Goal: Information Seeking & Learning: Learn about a topic

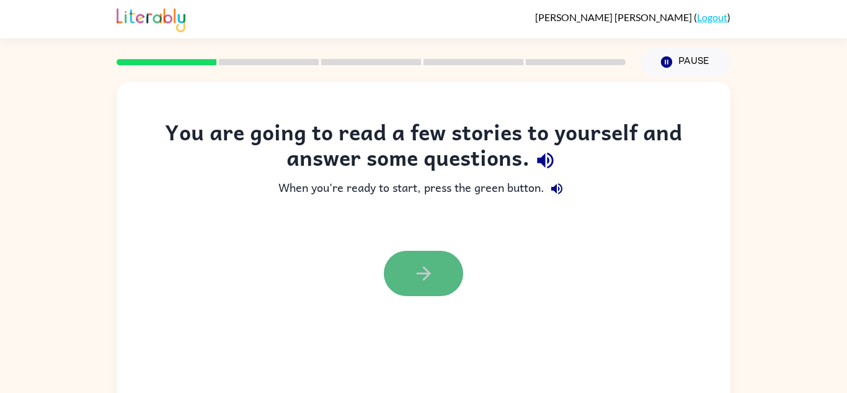
click at [433, 293] on button "button" at bounding box center [423, 273] width 79 height 45
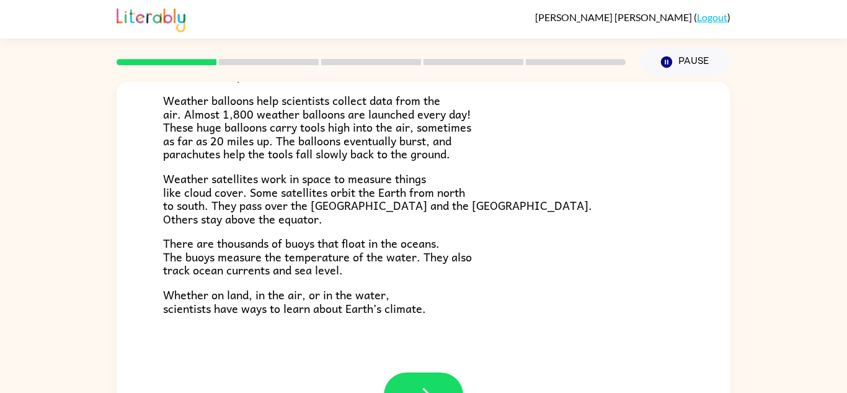
scroll to position [43, 0]
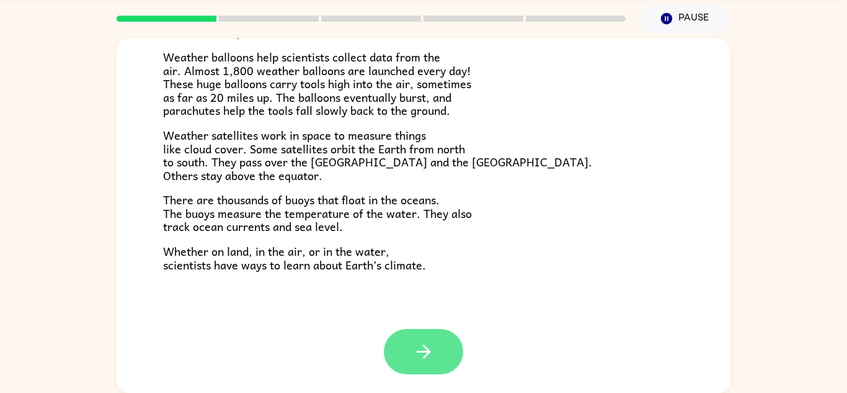
click at [447, 345] on button "button" at bounding box center [423, 351] width 79 height 45
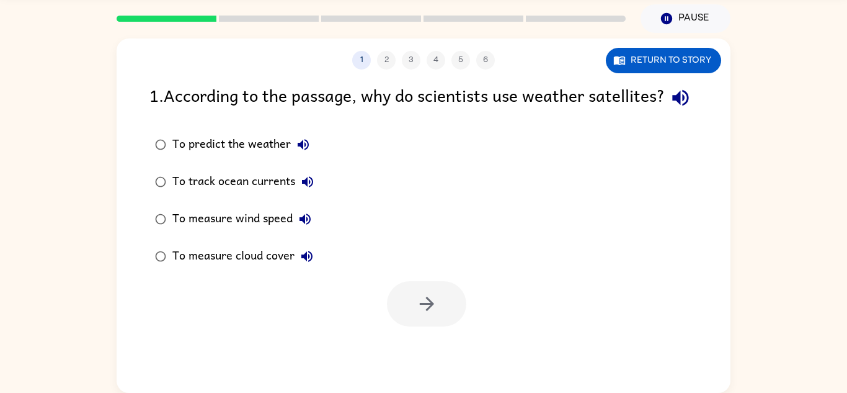
scroll to position [0, 0]
click at [276, 157] on div "To predict the weather" at bounding box center [243, 144] width 143 height 25
click at [437, 314] on icon "button" at bounding box center [427, 304] width 22 height 22
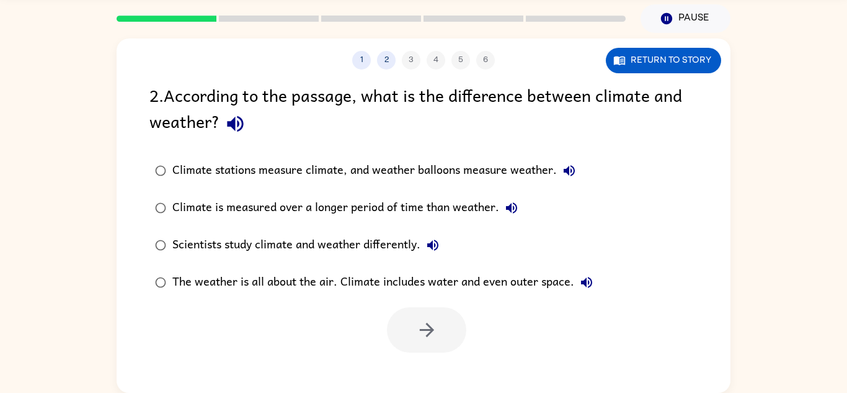
click at [391, 219] on div "Climate is measured over a longer period of time than weather." at bounding box center [348, 207] width 352 height 25
click at [414, 321] on button "button" at bounding box center [426, 329] width 79 height 45
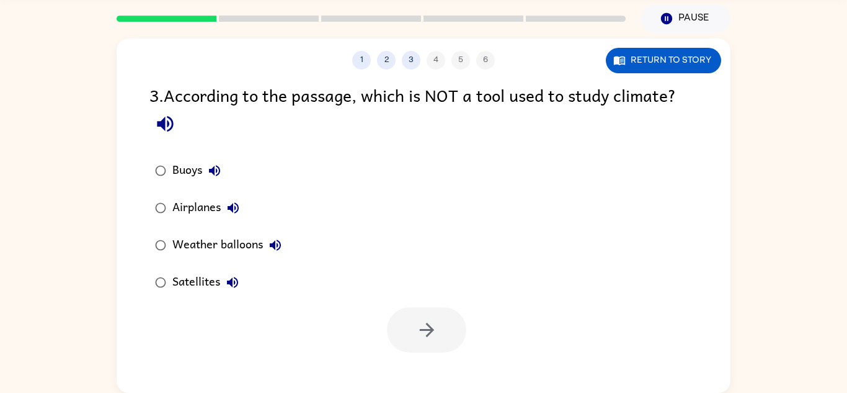
click at [180, 211] on div "Airplanes" at bounding box center [208, 207] width 73 height 25
click at [453, 339] on button "button" at bounding box center [426, 329] width 79 height 45
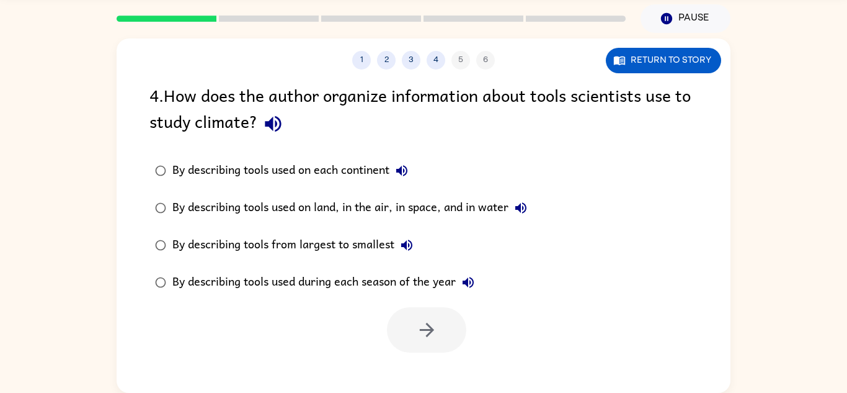
click at [403, 214] on div "By describing tools used on land, in the air, in space, and in water" at bounding box center [352, 207] width 361 height 25
click at [451, 337] on button "button" at bounding box center [426, 329] width 79 height 45
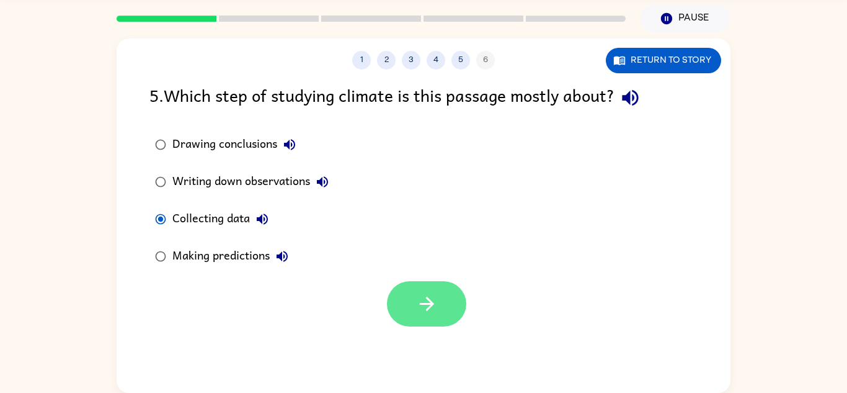
click at [423, 320] on button "button" at bounding box center [426, 303] width 79 height 45
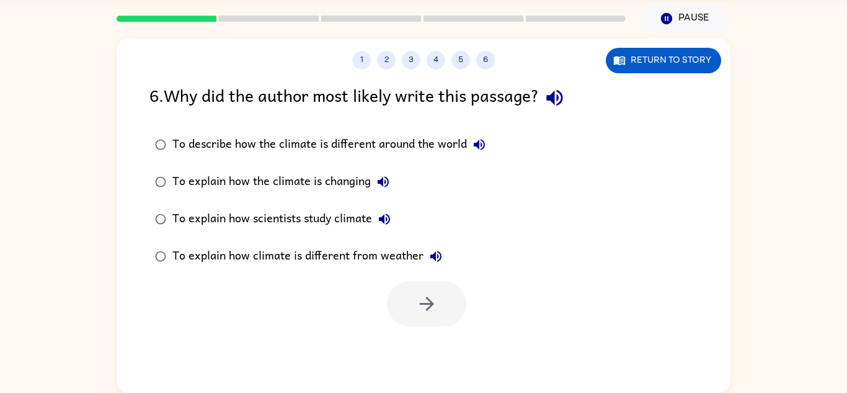
click at [327, 228] on div "To explain how scientists study climate" at bounding box center [284, 218] width 224 height 25
click at [450, 324] on button "button" at bounding box center [426, 303] width 79 height 45
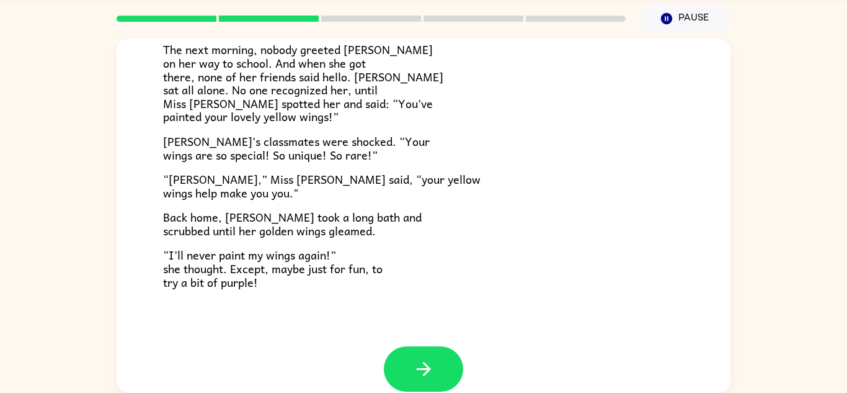
scroll to position [347, 0]
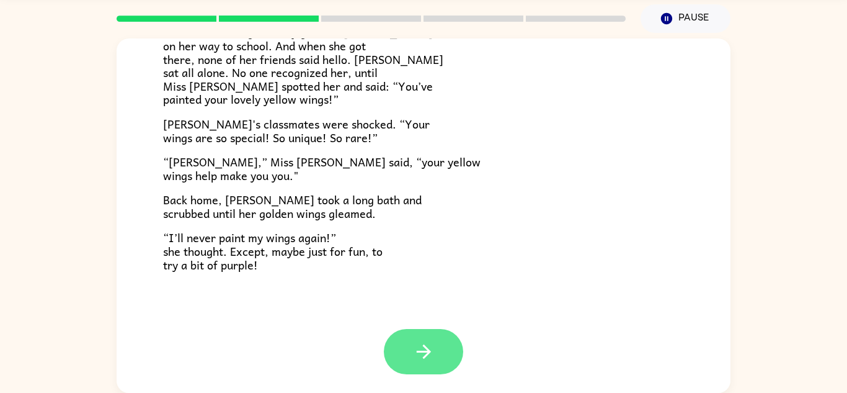
click at [413, 368] on button "button" at bounding box center [423, 351] width 79 height 45
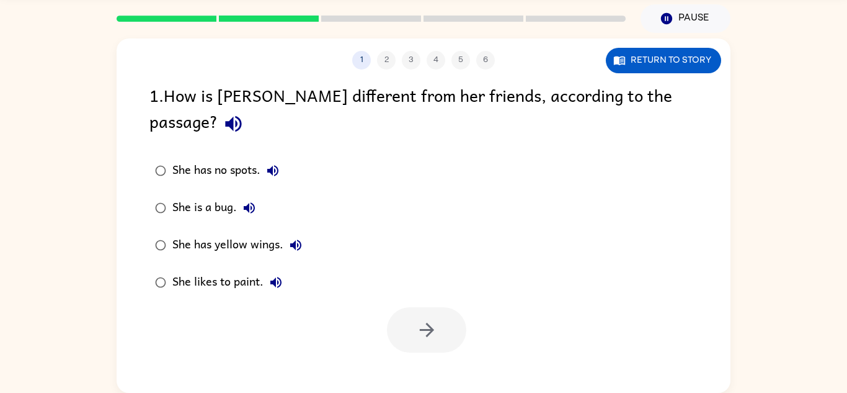
click at [187, 233] on div "She has yellow wings." at bounding box center [240, 245] width 136 height 25
click at [407, 307] on button "button" at bounding box center [426, 329] width 79 height 45
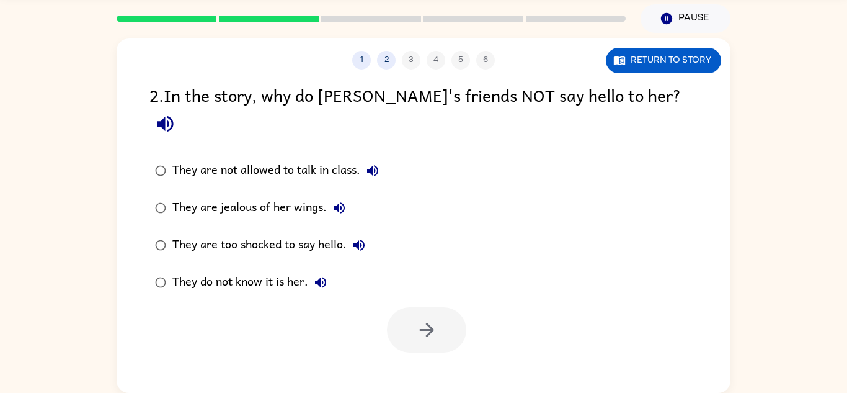
click at [244, 270] on div "They do not know it is her." at bounding box center [252, 282] width 161 height 25
click at [431, 319] on icon "button" at bounding box center [427, 330] width 22 height 22
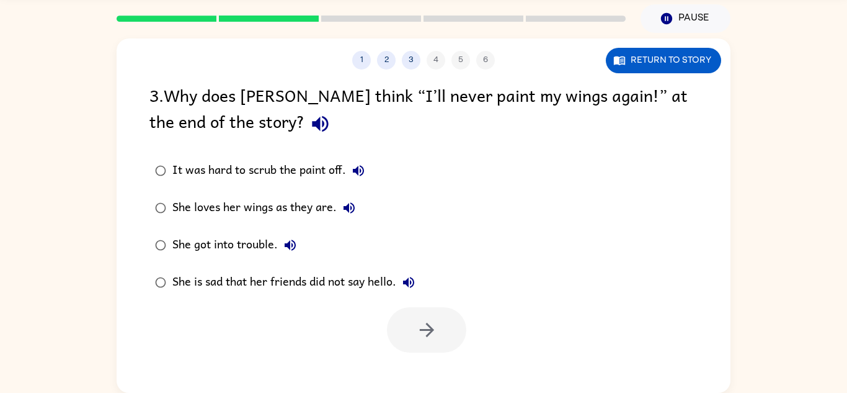
click at [269, 286] on div "She is sad that her friends did not say hello." at bounding box center [296, 282] width 249 height 25
click at [422, 329] on icon "button" at bounding box center [426, 329] width 14 height 14
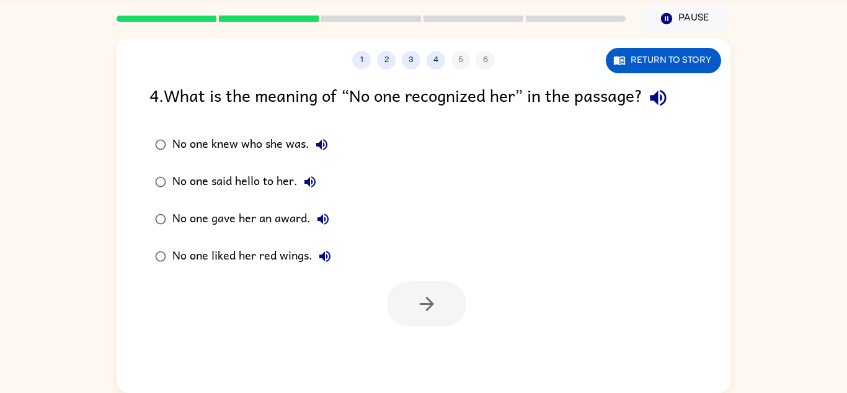
click at [220, 145] on div "No one knew who she was." at bounding box center [253, 144] width 162 height 25
click at [427, 303] on icon "button" at bounding box center [426, 303] width 14 height 14
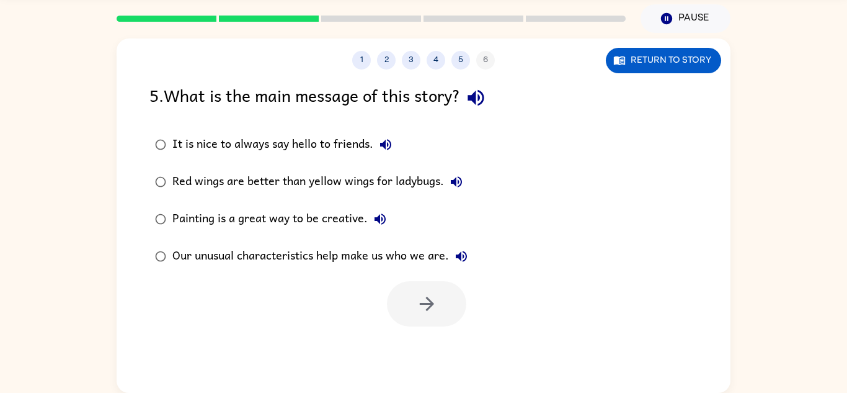
click at [304, 253] on div "Our unusual characteristics help make us who we are." at bounding box center [322, 256] width 301 height 25
click at [420, 317] on button "button" at bounding box center [426, 303] width 79 height 45
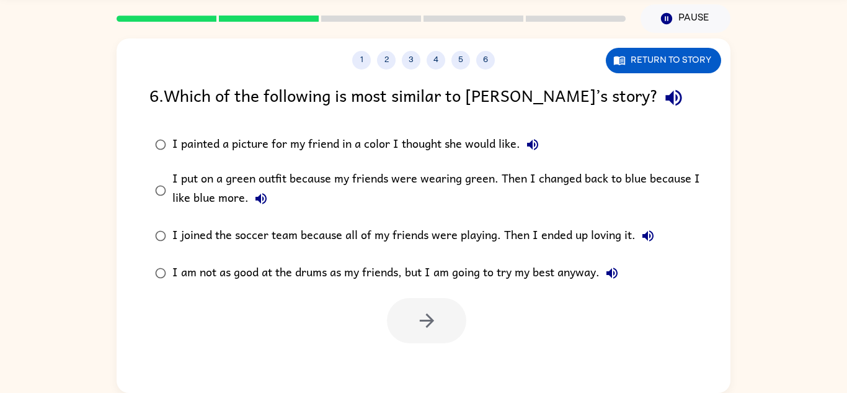
click at [242, 159] on label "I painted a picture for my friend in a color I thought she would like." at bounding box center [432, 144] width 578 height 37
click at [214, 192] on div "I put on a green outfit because my friends were wearing green. Then I changed b…" at bounding box center [443, 190] width 542 height 42
click at [427, 309] on button "button" at bounding box center [426, 320] width 79 height 45
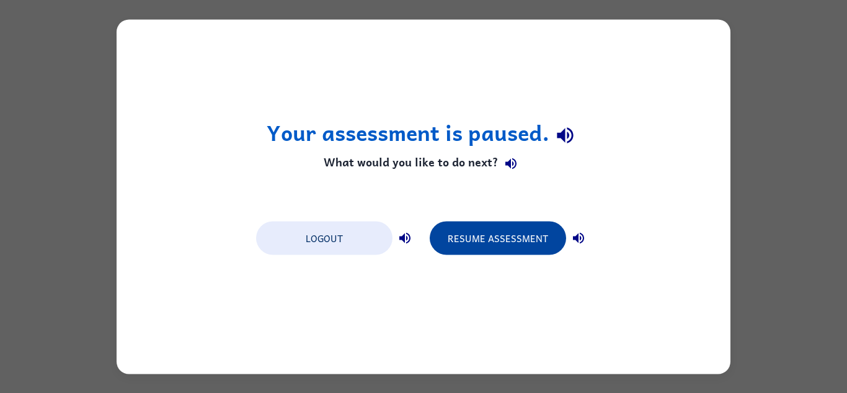
click at [474, 233] on button "Resume Assessment" at bounding box center [498, 237] width 136 height 33
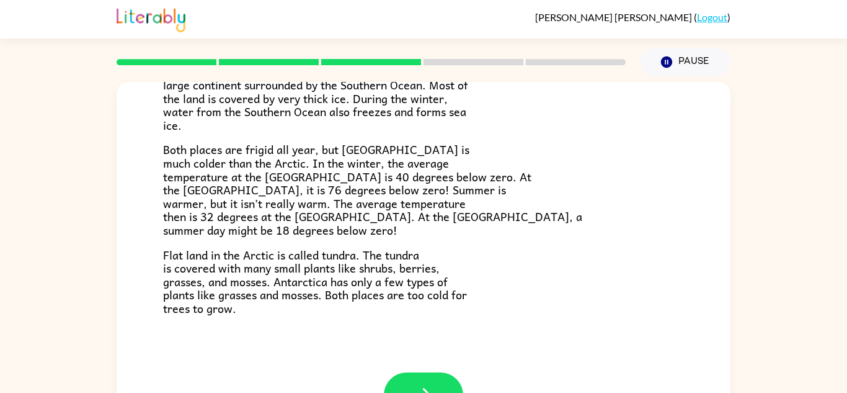
scroll to position [43, 0]
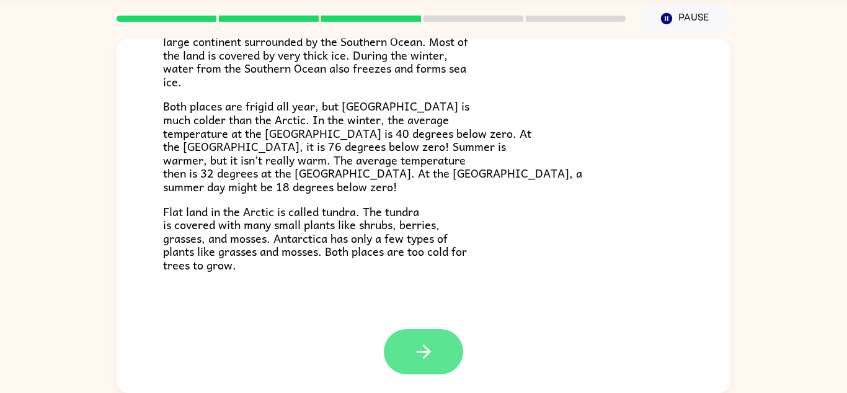
click at [431, 362] on icon "button" at bounding box center [424, 351] width 22 height 22
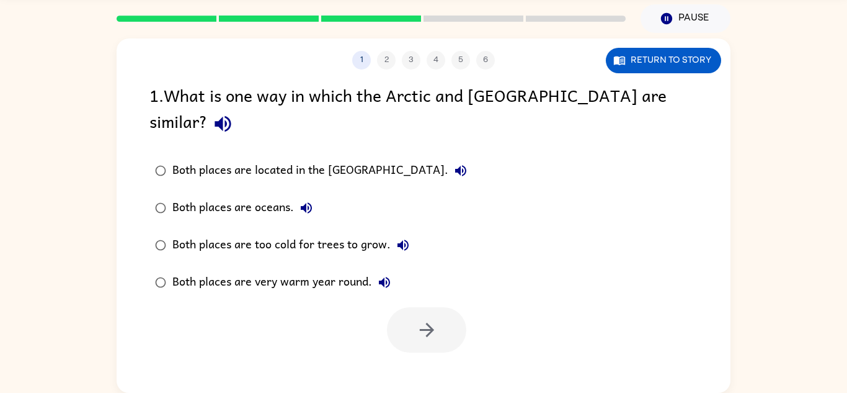
click at [198, 233] on div "Both places are too cold for trees to grow." at bounding box center [293, 245] width 243 height 25
click at [419, 307] on button "button" at bounding box center [426, 329] width 79 height 45
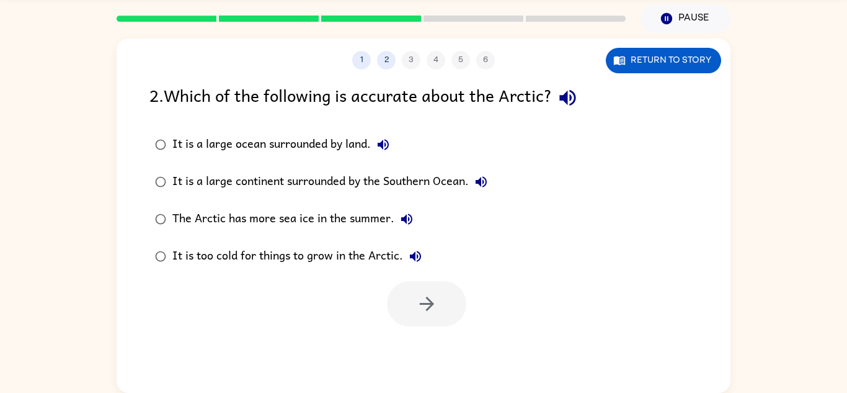
click at [303, 139] on div "It is a large ocean surrounded by land." at bounding box center [283, 144] width 223 height 25
click at [403, 315] on button "button" at bounding box center [426, 303] width 79 height 45
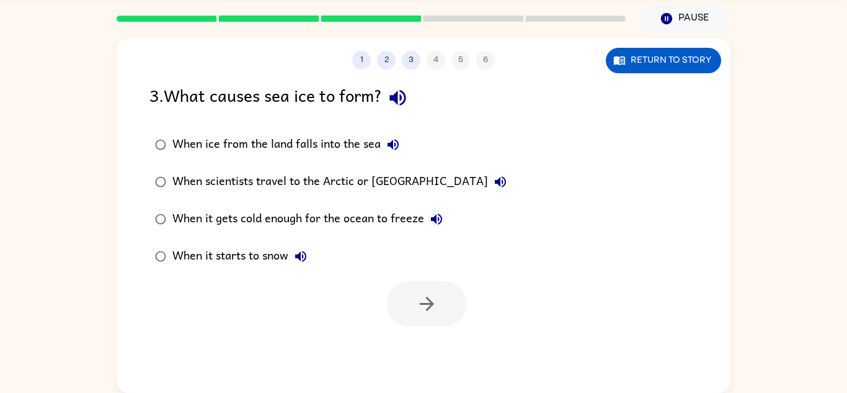
click at [324, 217] on div "When it gets cold enough for the ocean to freeze" at bounding box center [310, 218] width 277 height 25
click at [421, 322] on button "button" at bounding box center [426, 303] width 79 height 45
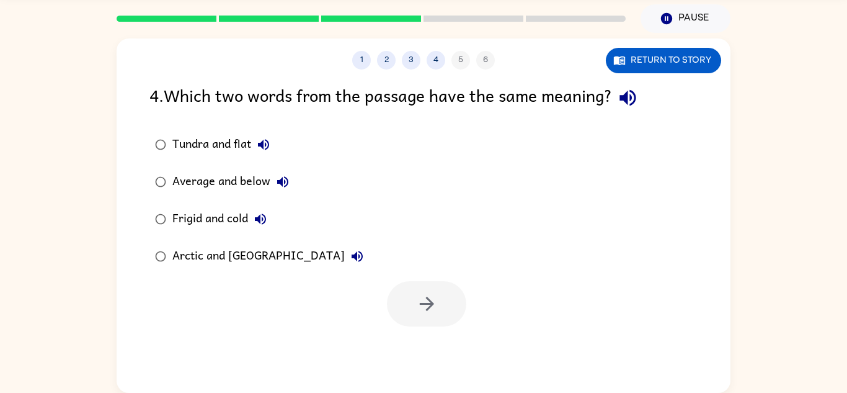
click at [246, 263] on div "Arctic and [GEOGRAPHIC_DATA]" at bounding box center [270, 256] width 197 height 25
click at [396, 304] on button "button" at bounding box center [426, 303] width 79 height 45
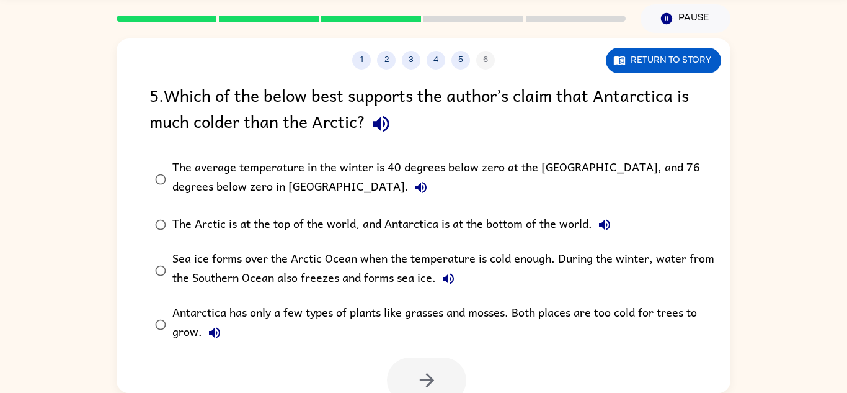
click at [243, 149] on div "5 . Which of the below best supports the author’s claim that Antarctica is much…" at bounding box center [424, 242] width 614 height 321
click at [202, 175] on div "The average temperature in the winter is 40 degrees below zero at the [GEOGRAPH…" at bounding box center [443, 179] width 542 height 42
click at [418, 383] on icon "button" at bounding box center [427, 380] width 22 height 22
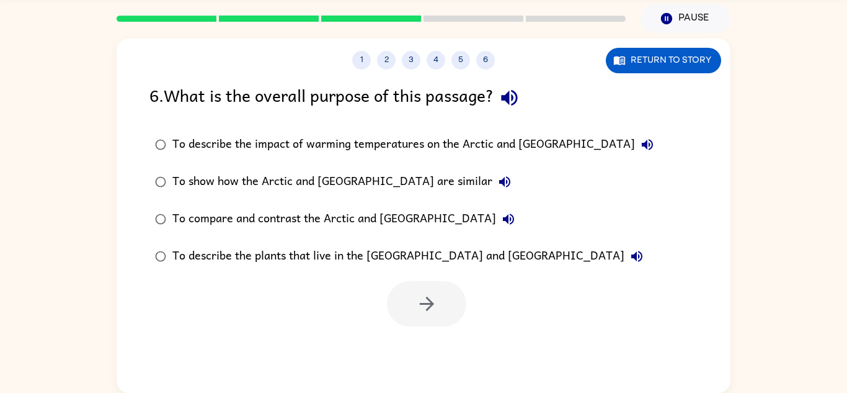
click at [386, 155] on div "To describe the impact of warming temperatures on the Arctic and [GEOGRAPHIC_DA…" at bounding box center [415, 144] width 487 height 25
click at [409, 305] on button "button" at bounding box center [426, 303] width 79 height 45
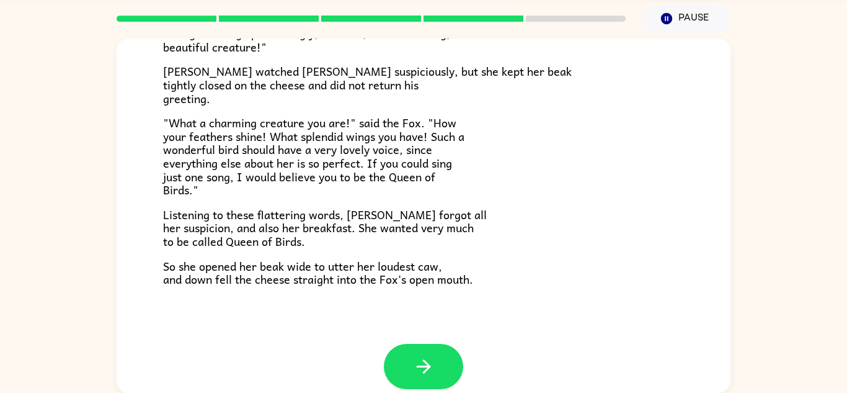
scroll to position [244, 0]
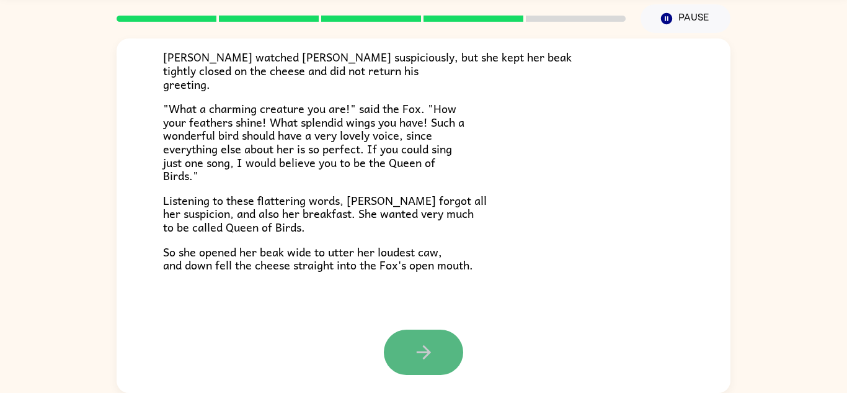
click at [431, 348] on icon "button" at bounding box center [424, 352] width 22 height 22
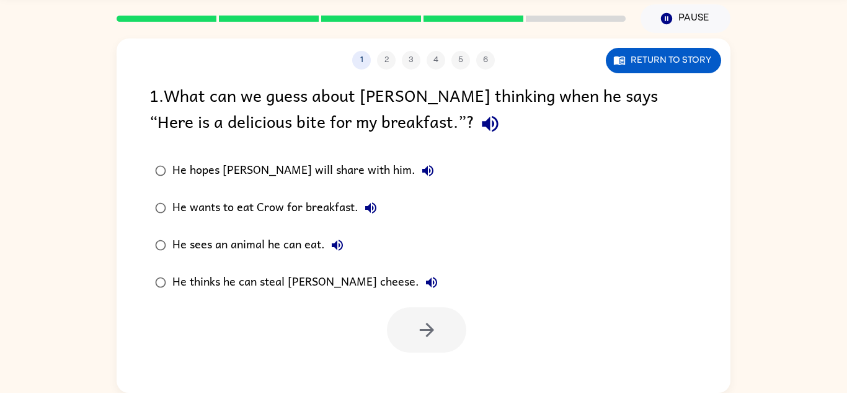
click at [226, 159] on div "He hopes [PERSON_NAME] will share with him." at bounding box center [306, 170] width 268 height 25
click at [422, 330] on icon "button" at bounding box center [426, 329] width 14 height 14
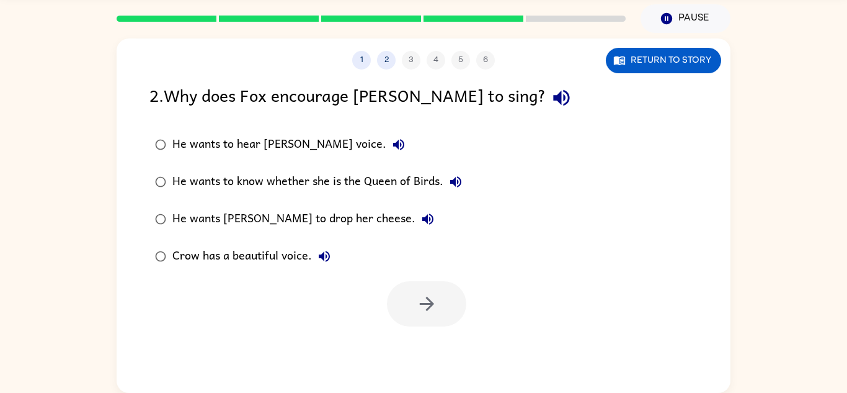
click at [311, 179] on div "He wants to know whether she is the Queen of Birds." at bounding box center [320, 181] width 296 height 25
click at [281, 219] on div "He wants [PERSON_NAME] to drop her cheese." at bounding box center [306, 218] width 268 height 25
click at [445, 297] on button "button" at bounding box center [426, 303] width 79 height 45
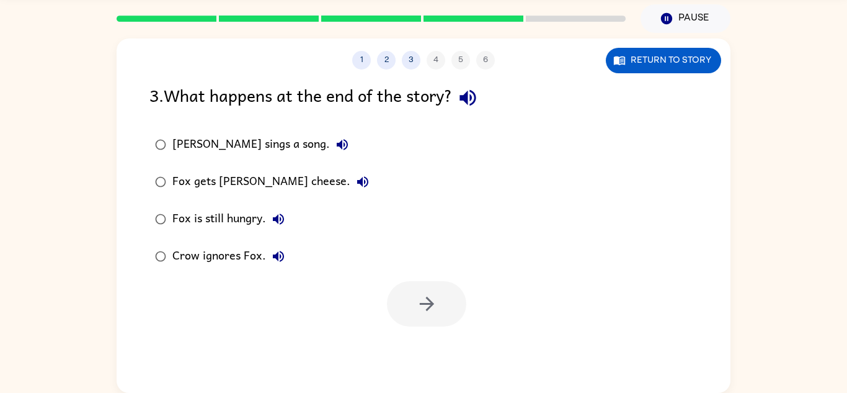
click at [264, 193] on div "Fox gets [PERSON_NAME] cheese." at bounding box center [273, 181] width 203 height 25
click at [409, 299] on button "button" at bounding box center [426, 303] width 79 height 45
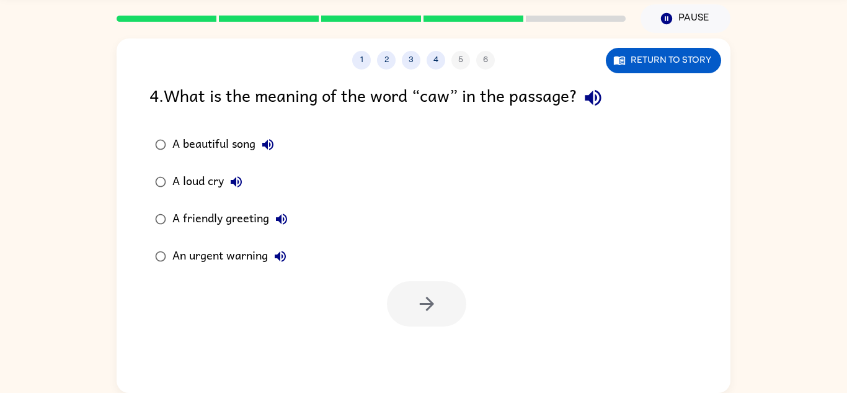
click at [234, 177] on icon "button" at bounding box center [236, 181] width 15 height 15
click at [216, 180] on div "A loud cry" at bounding box center [210, 181] width 76 height 25
click at [424, 318] on button "button" at bounding box center [426, 303] width 79 height 45
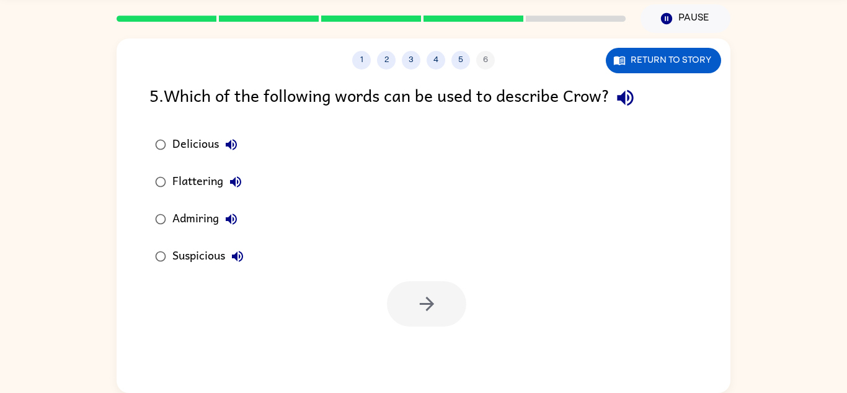
click at [186, 207] on div "Admiring" at bounding box center [207, 218] width 71 height 25
click at [388, 313] on div at bounding box center [426, 303] width 79 height 45
click at [424, 311] on icon "button" at bounding box center [427, 304] width 22 height 22
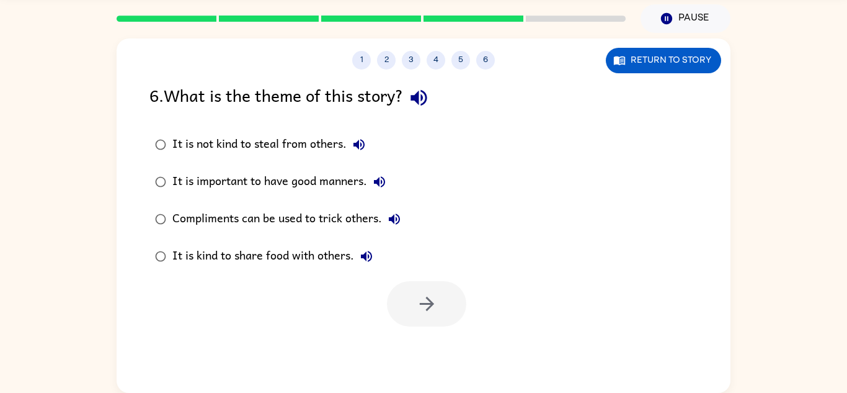
click at [177, 138] on div "It is not kind to steal from others." at bounding box center [271, 144] width 199 height 25
click at [453, 315] on button "button" at bounding box center [426, 303] width 79 height 45
